Goal: Entertainment & Leisure: Consume media (video, audio)

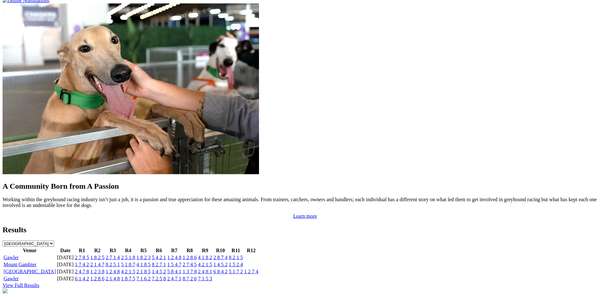
scroll to position [510, 0]
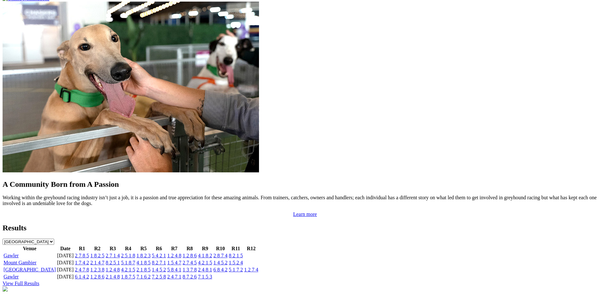
click at [166, 260] on link "8 2 7 1" at bounding box center [159, 262] width 14 height 5
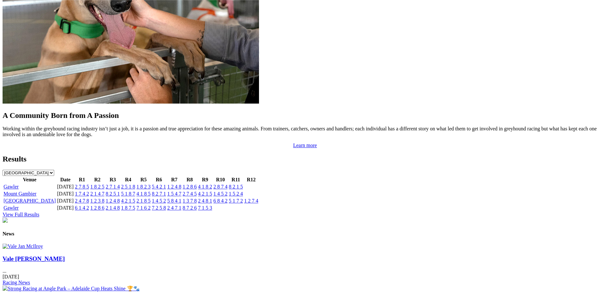
scroll to position [577, 0]
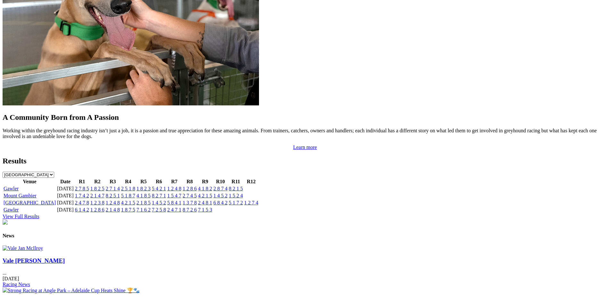
click at [166, 193] on link "8 2 7 1" at bounding box center [159, 195] width 14 height 5
